Goal: Information Seeking & Learning: Find specific fact

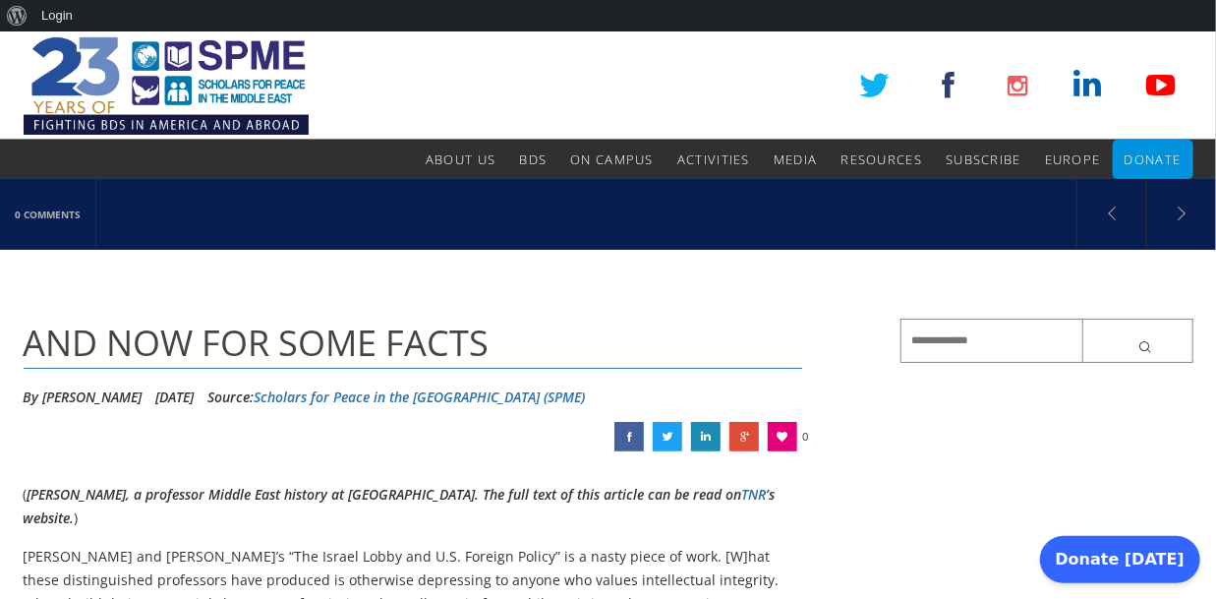
click at [705, 333] on h1 "AND NOW FOR SOME FACTS" at bounding box center [413, 343] width 779 height 50
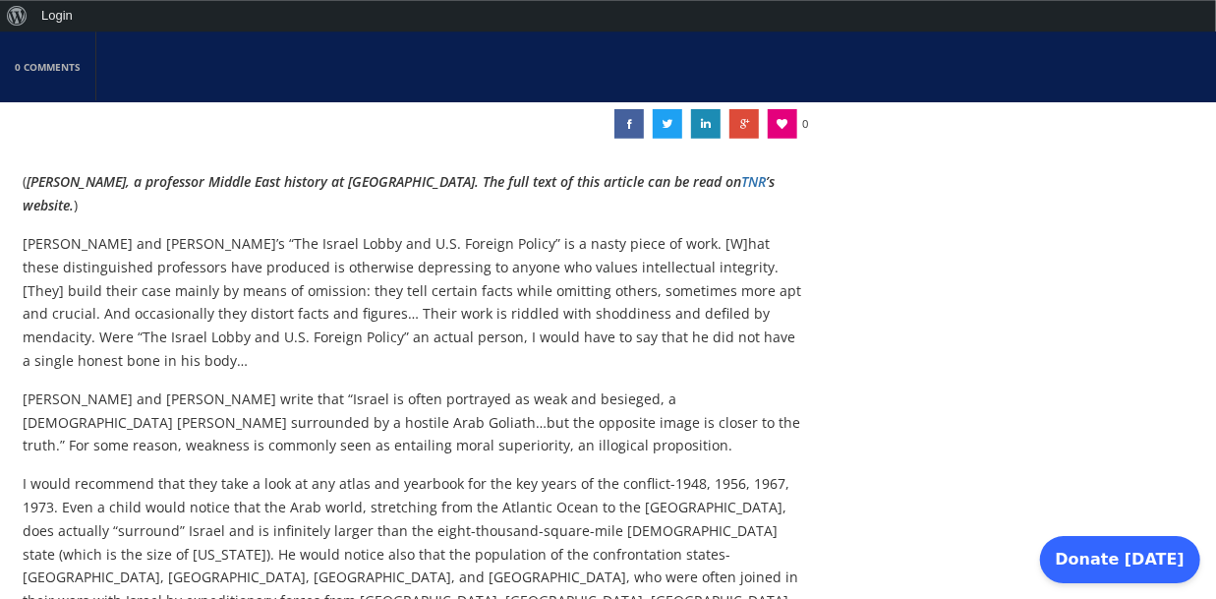
scroll to position [314, 0]
drag, startPoint x: 522, startPoint y: 421, endPoint x: 418, endPoint y: 429, distance: 104.5
click at [418, 429] on p "Mearsheimer and Walt write that “Israel is often portrayed as weak and besieged…" at bounding box center [413, 421] width 779 height 70
click at [232, 442] on p "Mearsheimer and Walt write that “Israel is often portrayed as weak and besieged…" at bounding box center [413, 421] width 779 height 70
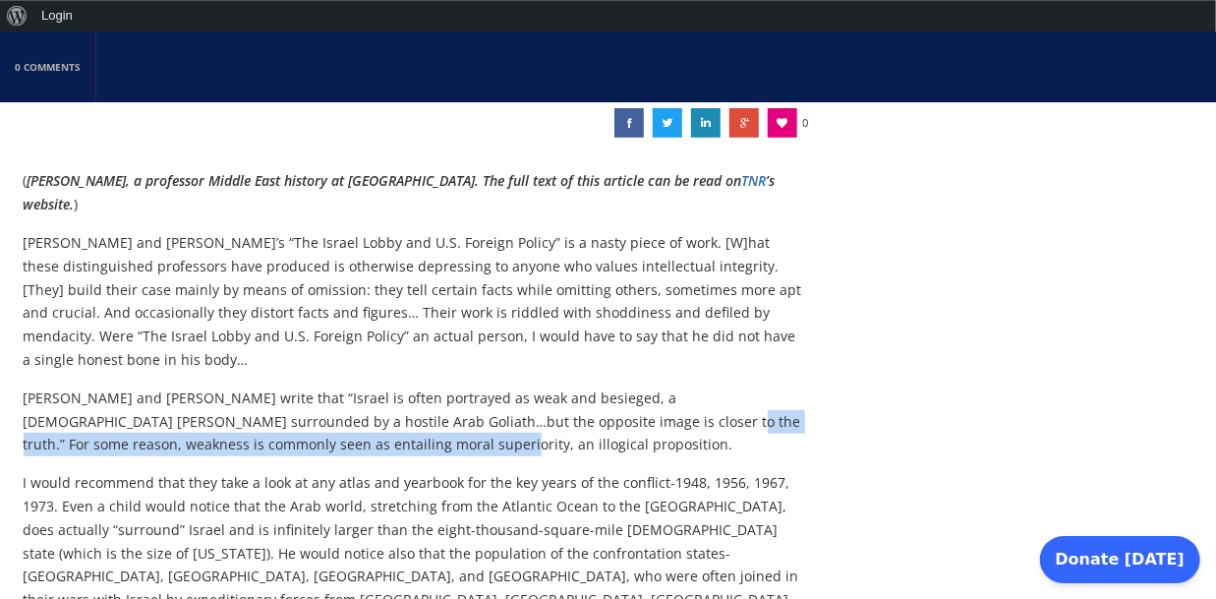
drag, startPoint x: 523, startPoint y: 415, endPoint x: 287, endPoint y: 438, distance: 237.0
click at [287, 438] on p "Mearsheimer and Walt write that “Israel is often portrayed as weak and besieged…" at bounding box center [413, 421] width 779 height 70
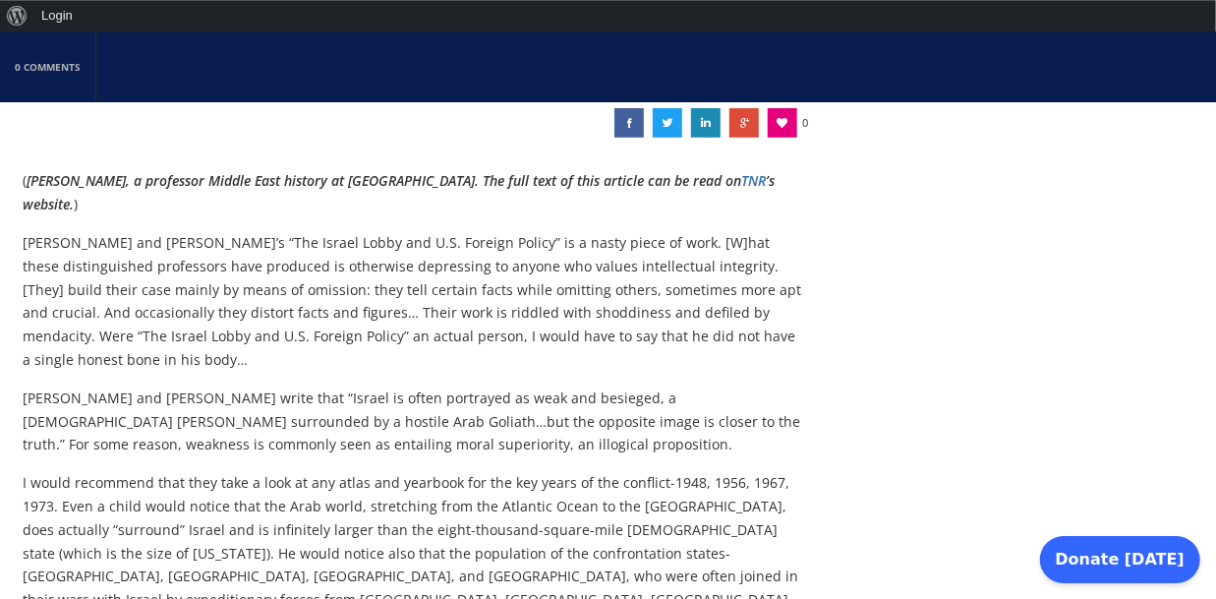
click at [418, 427] on p "Mearsheimer and Walt write that “Israel is often portrayed as weak and besieged…" at bounding box center [413, 421] width 779 height 70
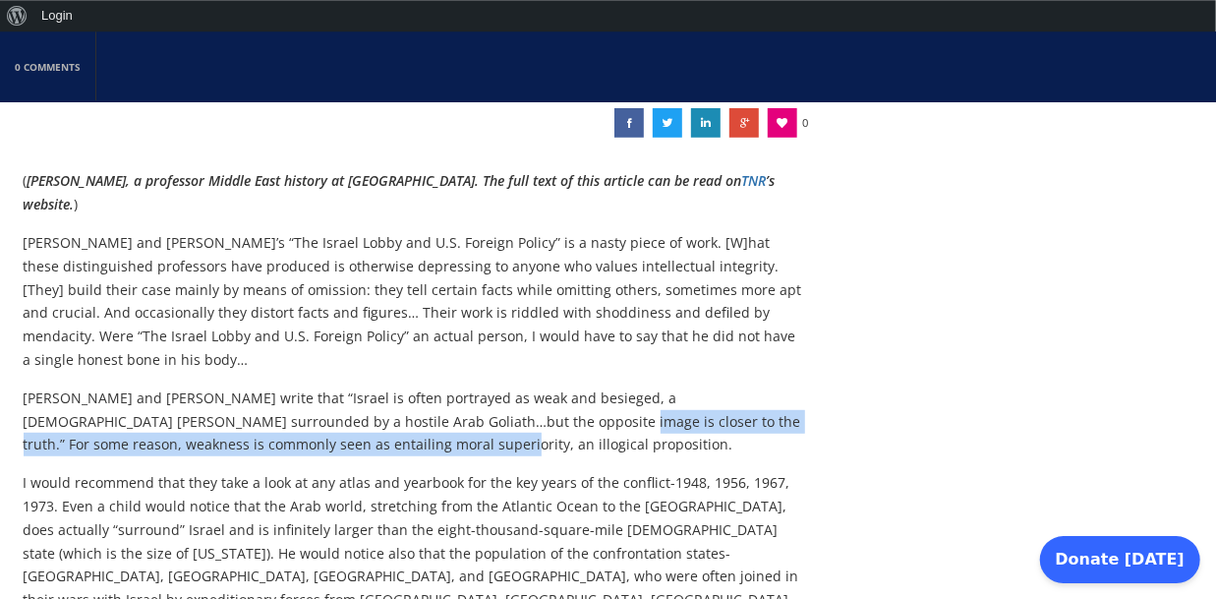
drag, startPoint x: 408, startPoint y: 419, endPoint x: 286, endPoint y: 443, distance: 124.3
click at [286, 443] on p "Mearsheimer and Walt write that “Israel is often portrayed as weak and besieged…" at bounding box center [413, 421] width 779 height 70
copy p "For some reason, weakness is commonly seen as entailing moral superiority, an i…"
click at [264, 446] on p "Mearsheimer and Walt write that “Israel is often portrayed as weak and besieged…" at bounding box center [413, 421] width 779 height 70
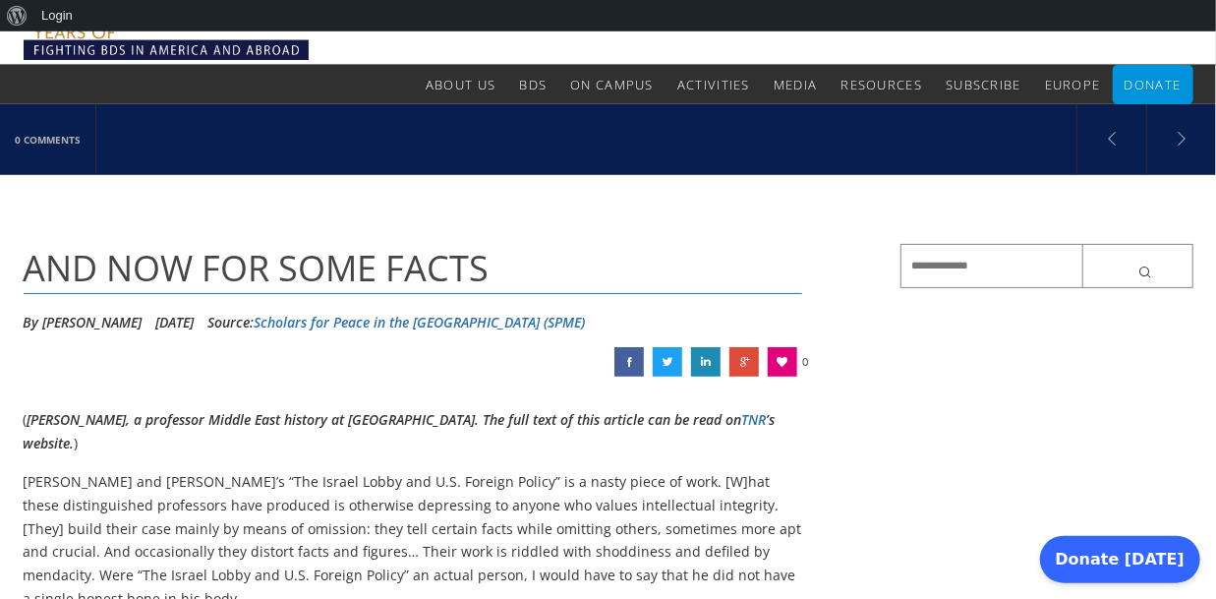
scroll to position [0, 0]
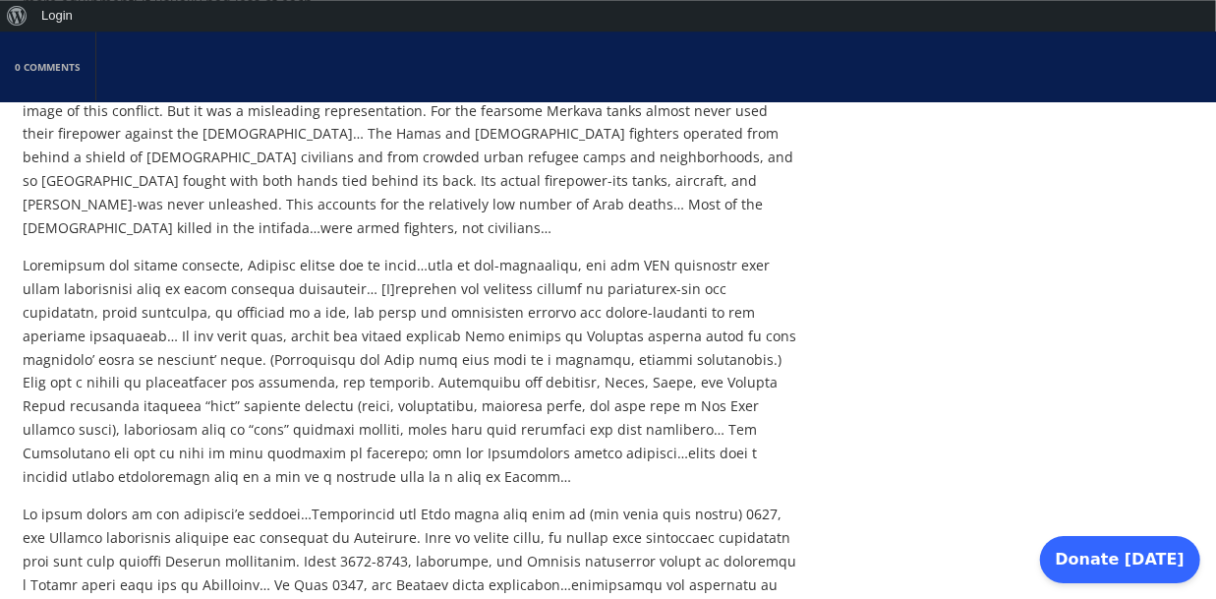
scroll to position [1746, 0]
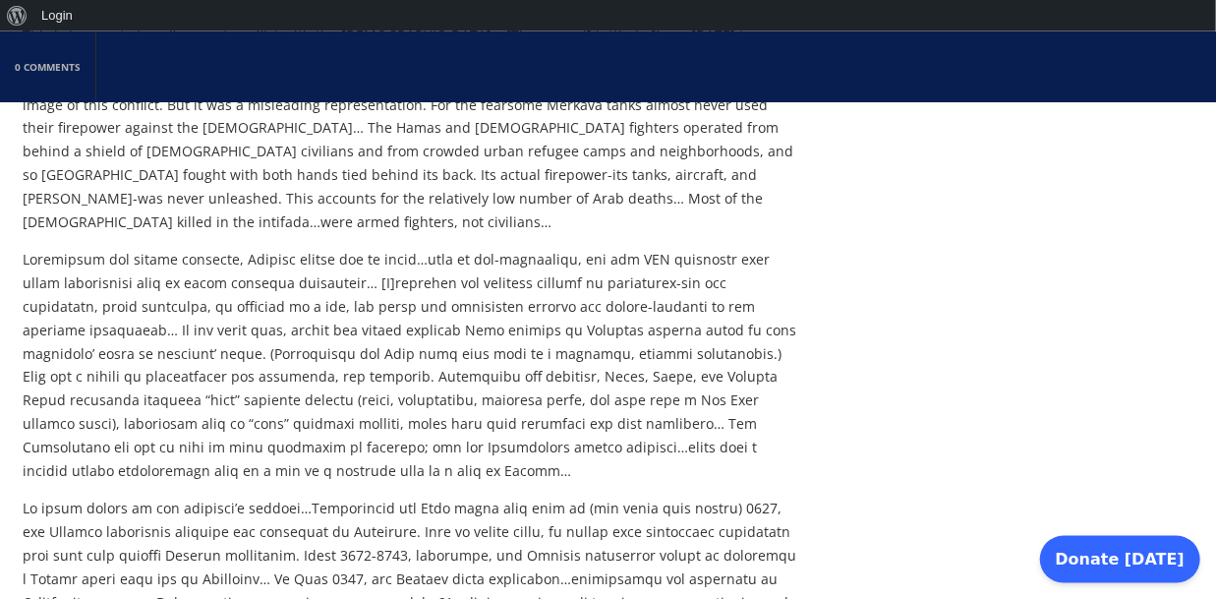
click at [30, 249] on p at bounding box center [413, 366] width 779 height 234
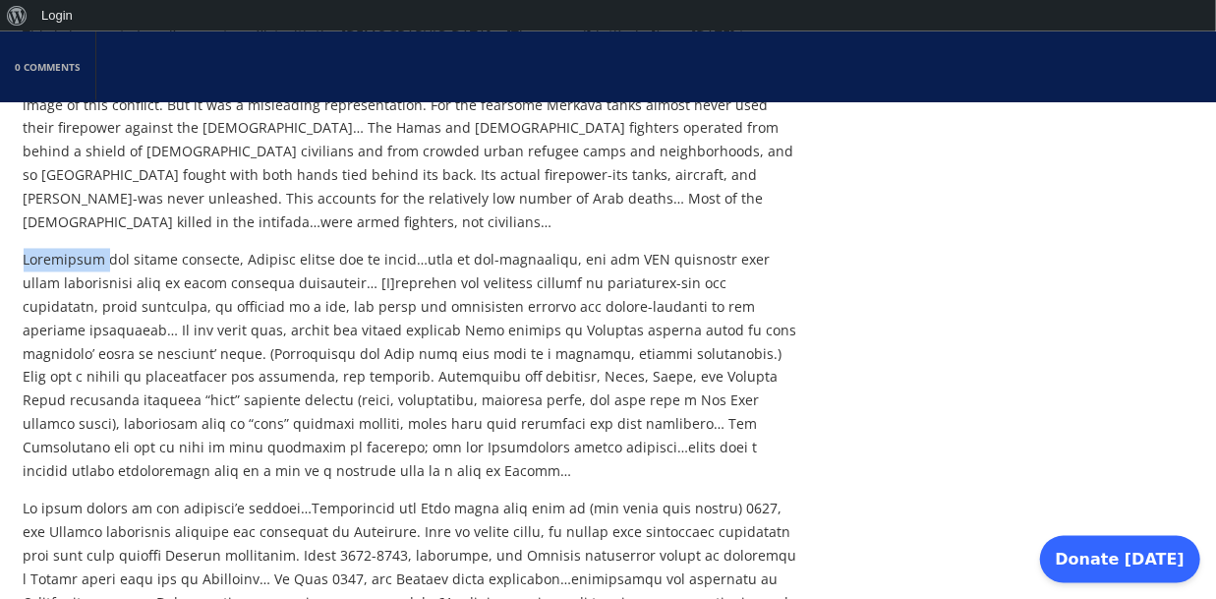
click at [30, 249] on p at bounding box center [413, 366] width 779 height 234
click at [361, 249] on p at bounding box center [413, 366] width 779 height 234
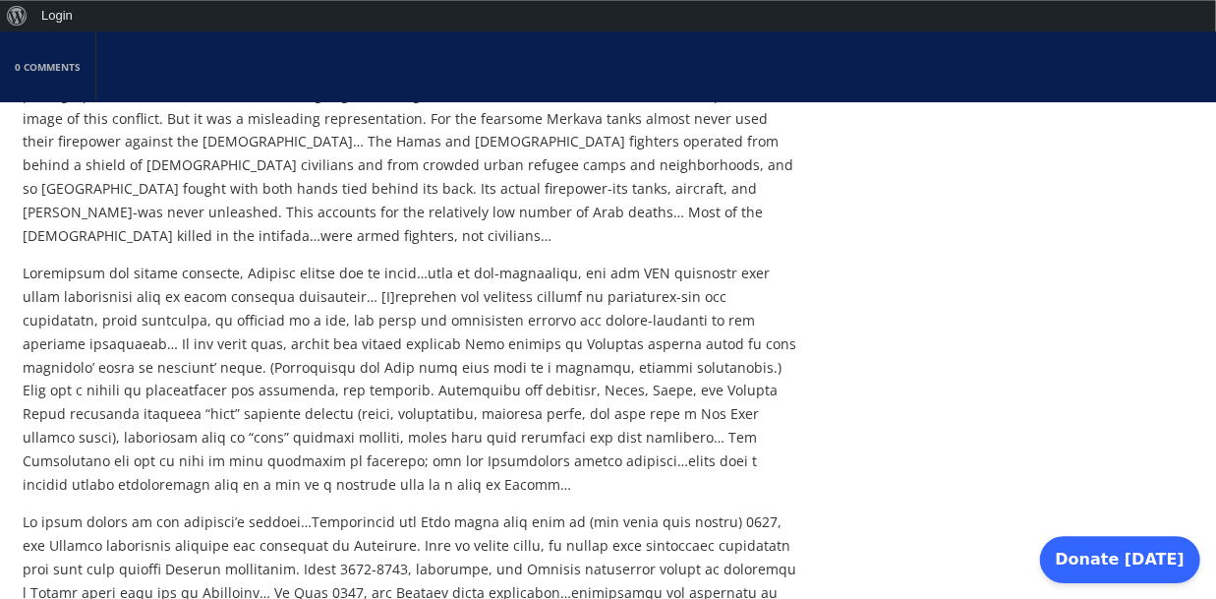
scroll to position [1751, 0]
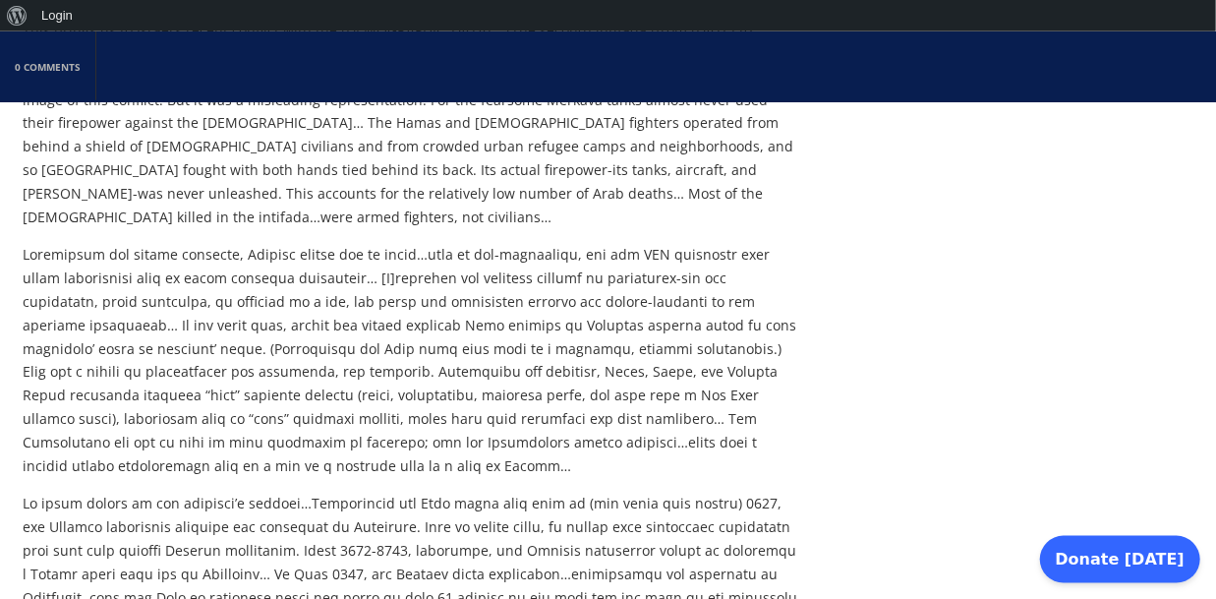
click at [533, 244] on p at bounding box center [413, 361] width 779 height 234
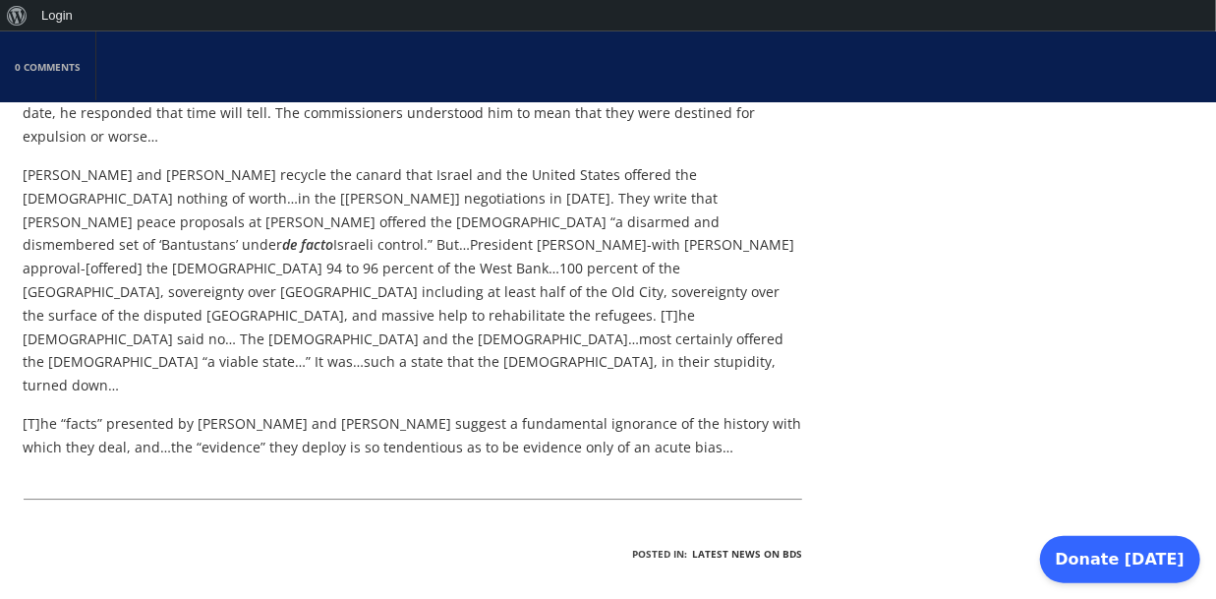
scroll to position [3005, 0]
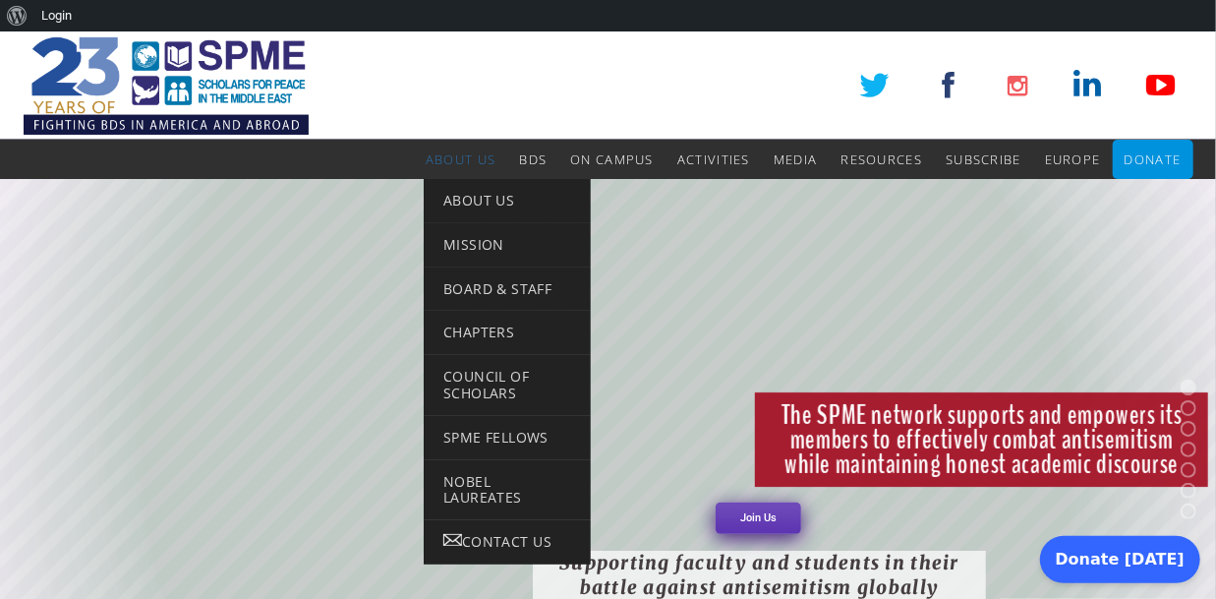
click at [453, 159] on span "About Us" at bounding box center [461, 159] width 70 height 18
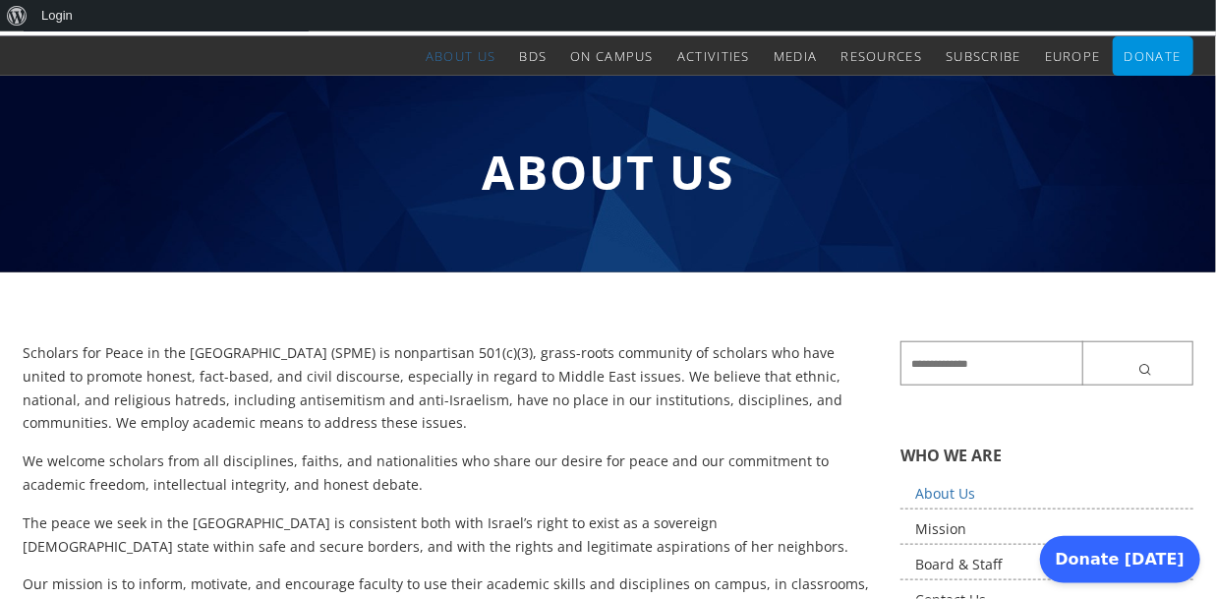
scroll to position [104, 0]
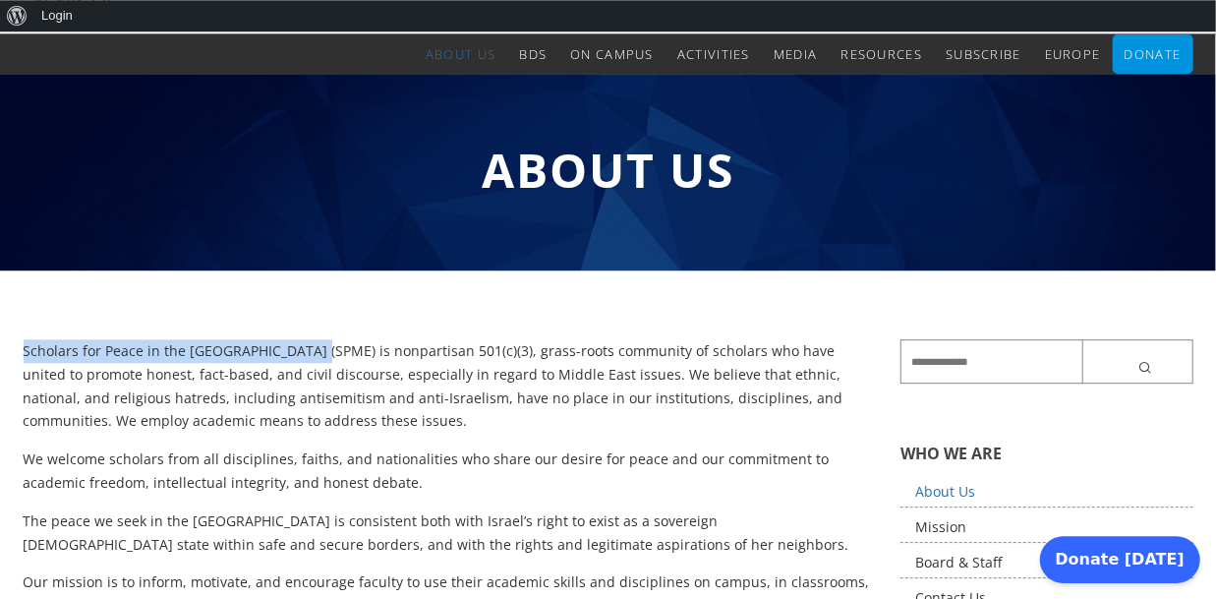
drag, startPoint x: 306, startPoint y: 347, endPoint x: 22, endPoint y: 341, distance: 284.1
copy p "Scholars for Peace in the [GEOGRAPHIC_DATA] (SPME)"
